Goal: Find contact information: Find contact information

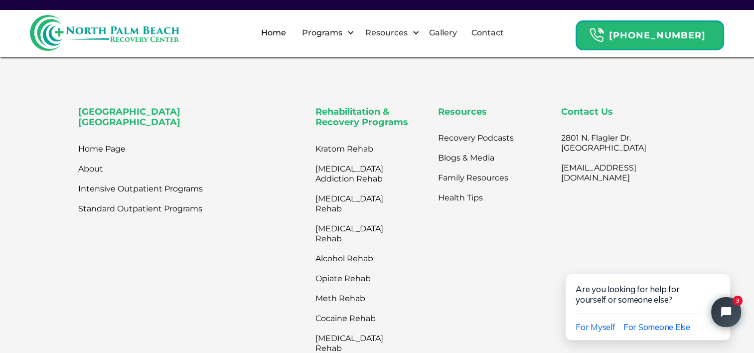
scroll to position [3291, 0]
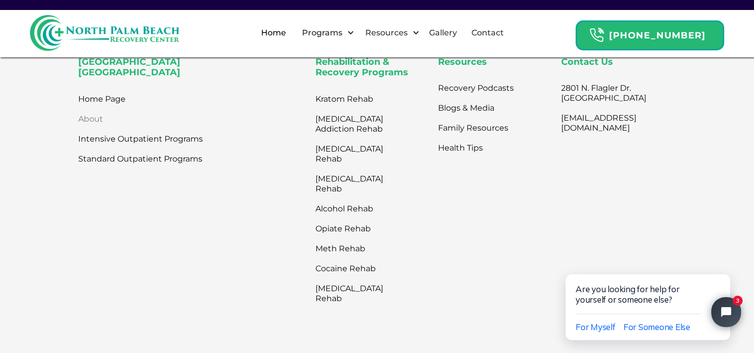
click at [97, 109] on link "About" at bounding box center [90, 119] width 25 height 20
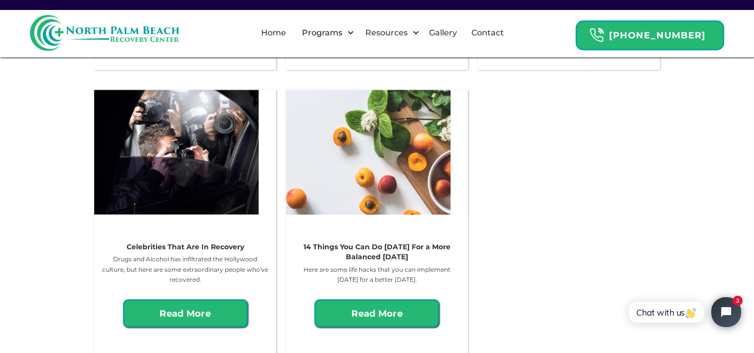
scroll to position [1496, 0]
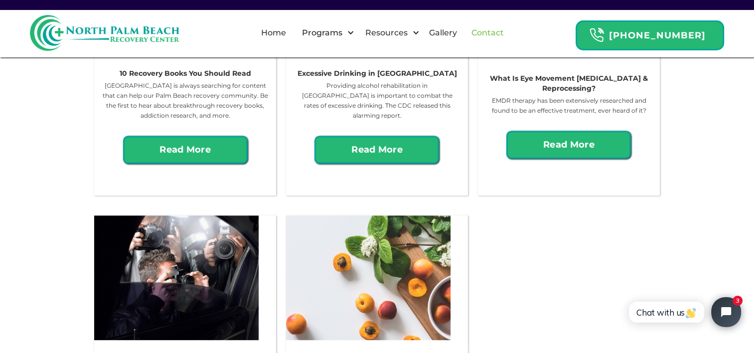
click at [510, 30] on link "Contact" at bounding box center [488, 33] width 44 height 32
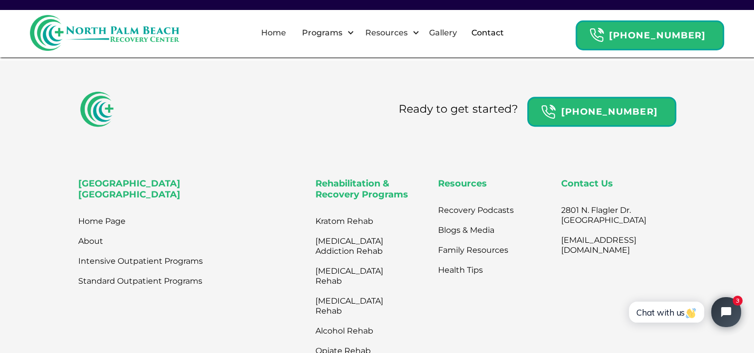
scroll to position [548, 0]
